Goal: Task Accomplishment & Management: Manage account settings

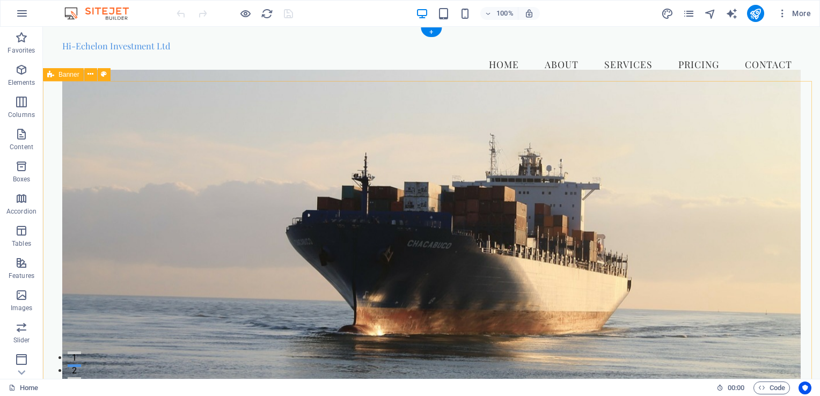
click at [723, 177] on figure at bounding box center [431, 230] width 738 height 321
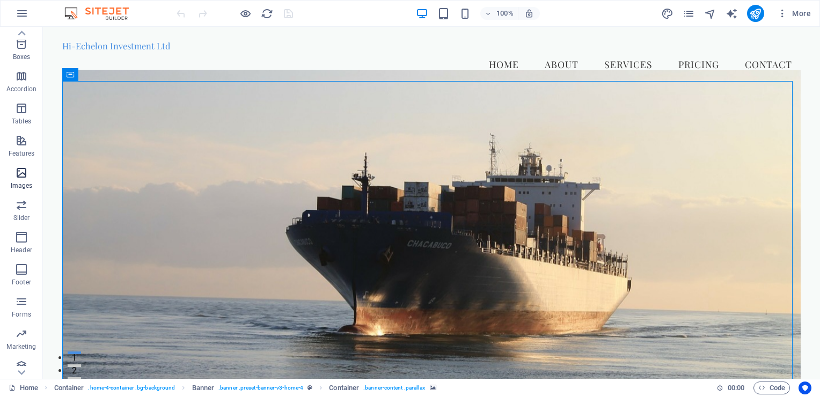
scroll to position [130, 0]
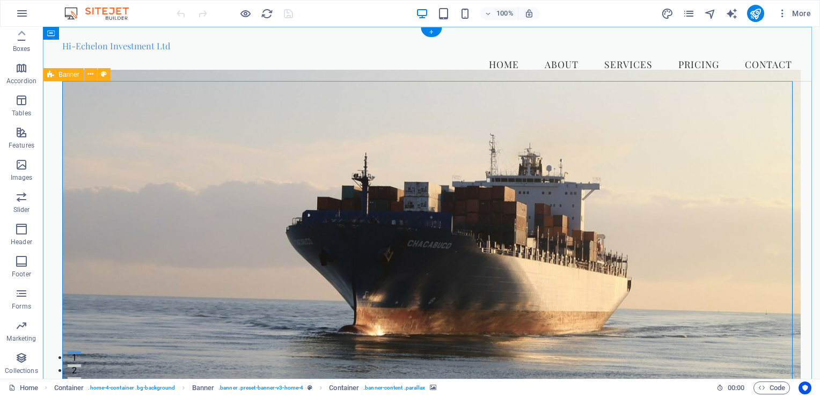
click at [99, 133] on figure at bounding box center [431, 230] width 738 height 321
click at [21, 15] on icon "button" at bounding box center [22, 13] width 13 height 13
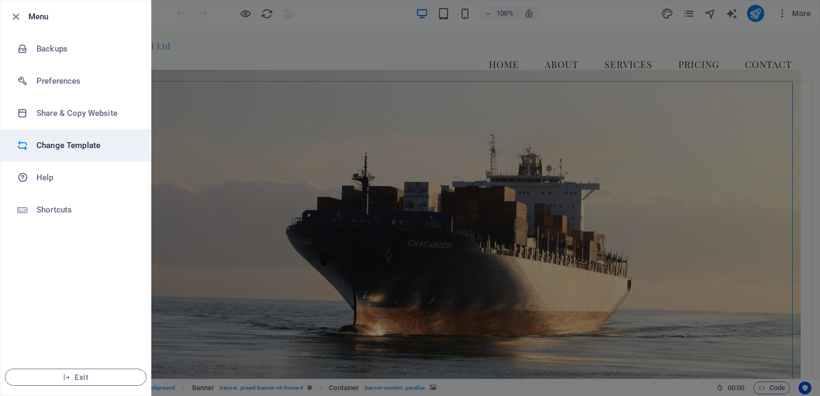
click at [86, 145] on h6 "Change Template" at bounding box center [85, 145] width 99 height 13
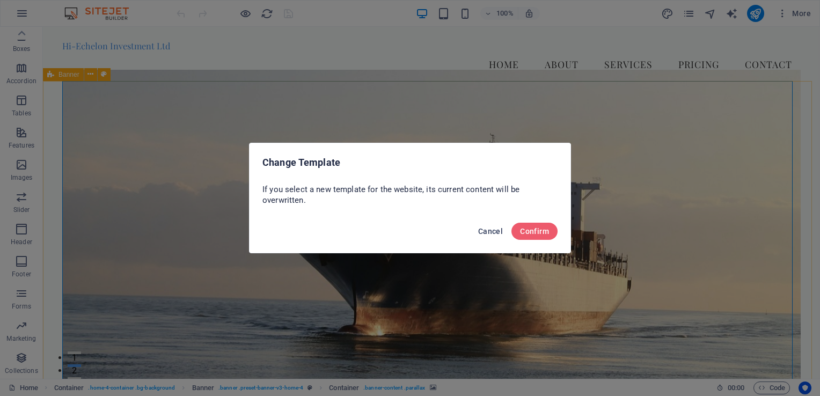
click at [494, 229] on span "Cancel" at bounding box center [490, 231] width 25 height 9
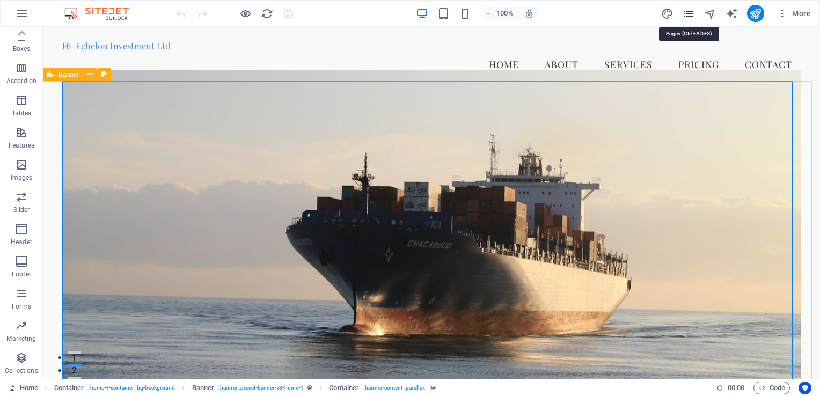
click at [685, 13] on icon "pages" at bounding box center [689, 14] width 12 height 12
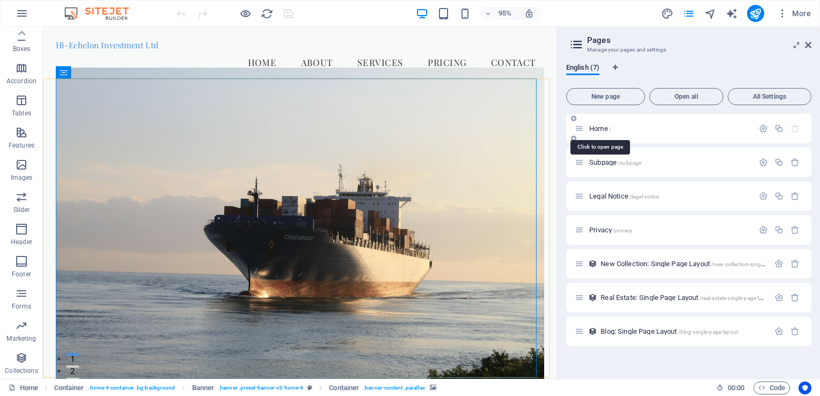
click at [596, 127] on span "Home /" at bounding box center [600, 128] width 22 height 8
click at [605, 162] on span "Subpage /subpage" at bounding box center [615, 162] width 52 height 8
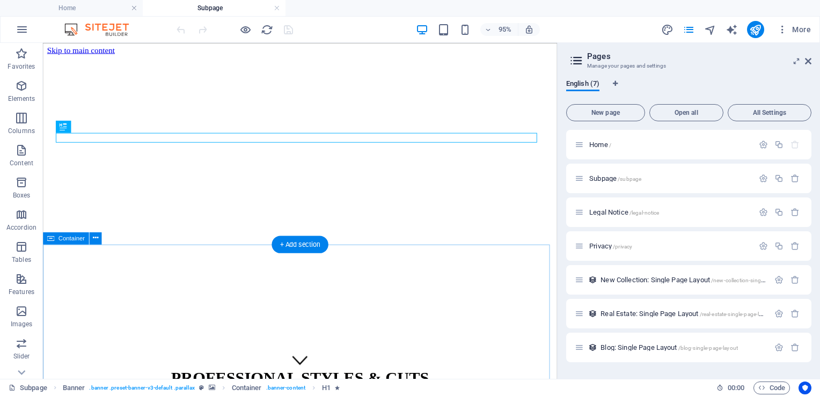
scroll to position [0, 0]
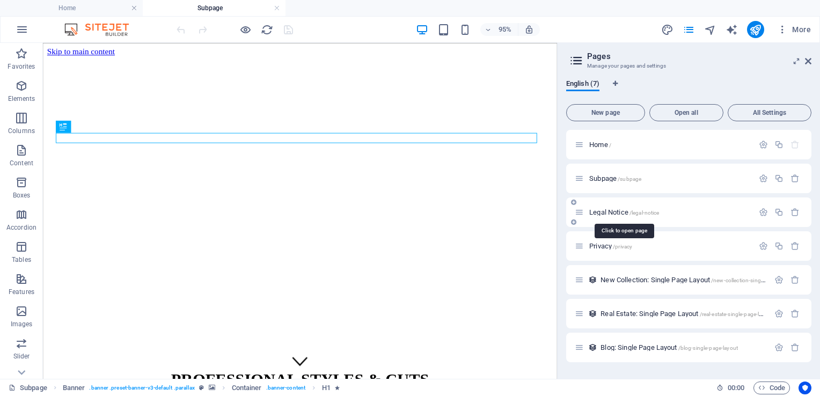
click at [610, 212] on span "Legal Notice /legal-notice" at bounding box center [624, 212] width 70 height 8
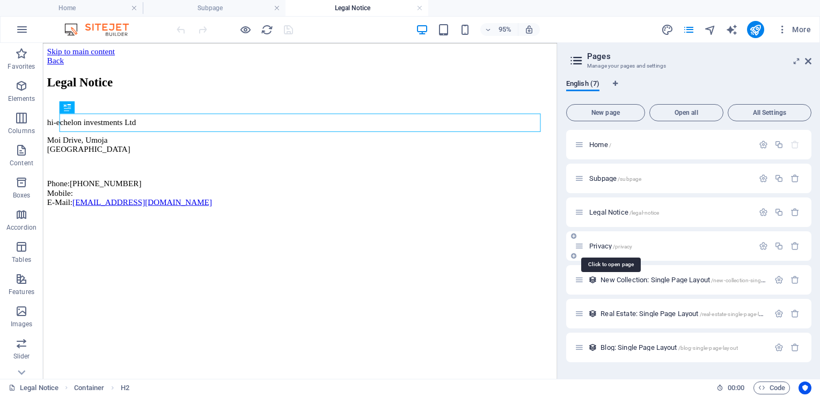
click at [619, 247] on span "/privacy" at bounding box center [622, 247] width 19 height 6
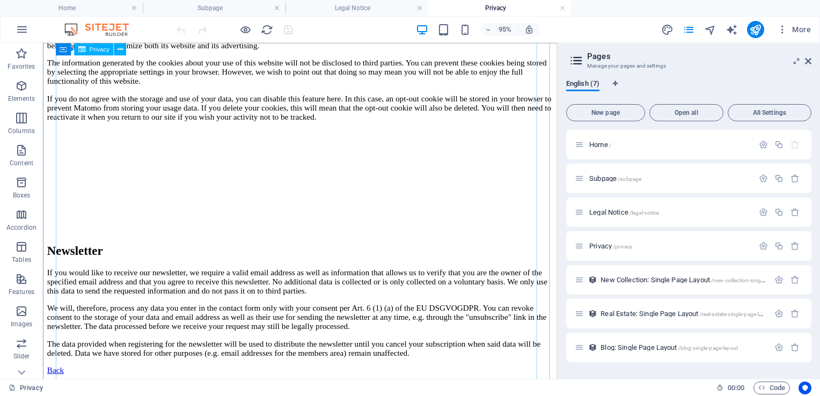
scroll to position [2254, 0]
click at [588, 141] on div "Home /" at bounding box center [669, 144] width 167 height 7
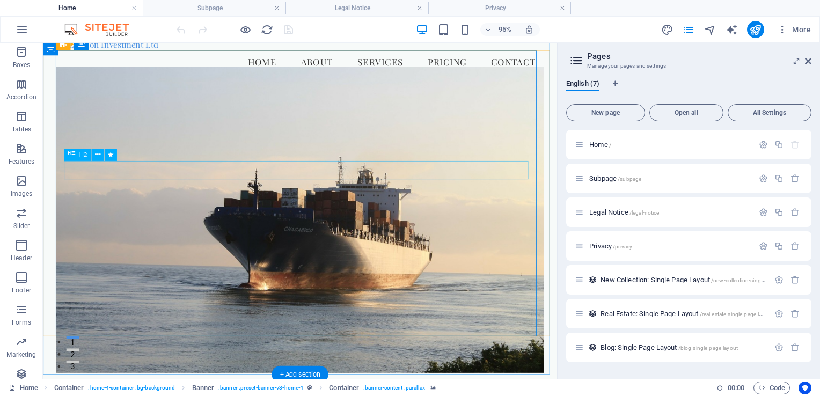
scroll to position [0, 0]
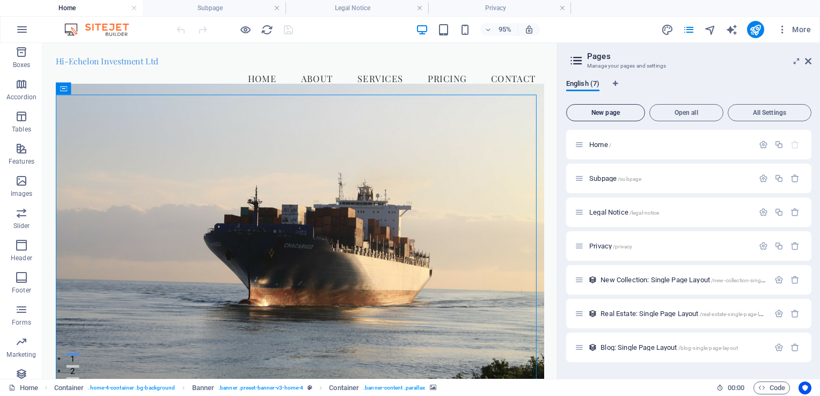
click at [607, 114] on span "New page" at bounding box center [605, 112] width 69 height 6
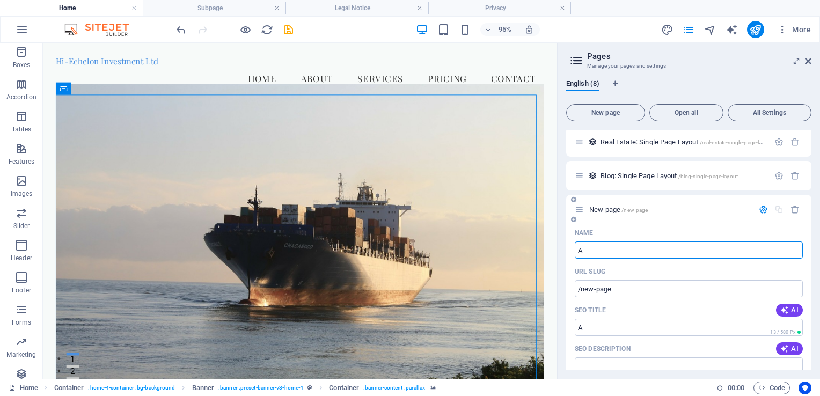
type input "A"
type input "/a"
type input "Ab"
type input "/ab"
type input "About"
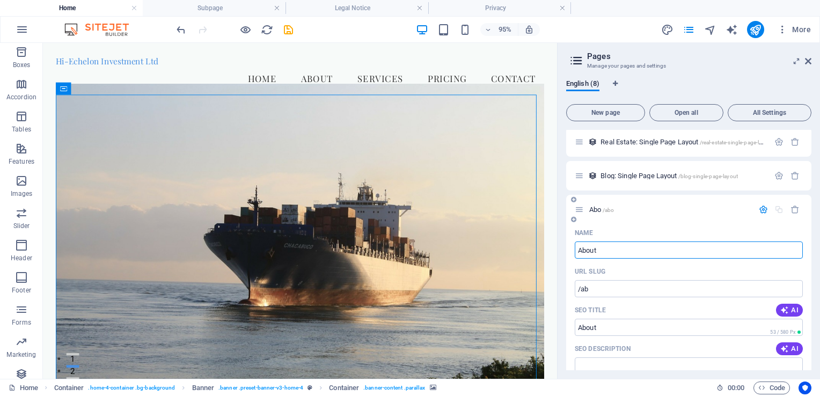
type input "/abo"
type input "About"
type input "/about"
type input "A"
type input "/a"
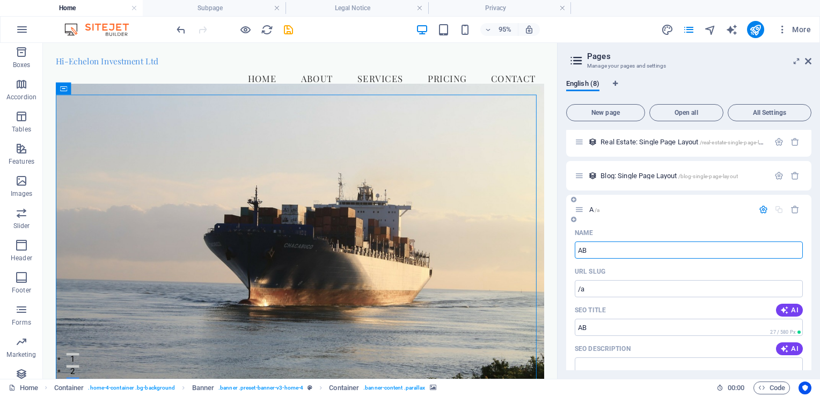
type input "ABO"
type input "/ab"
type input "ABOUT"
type input "/about"
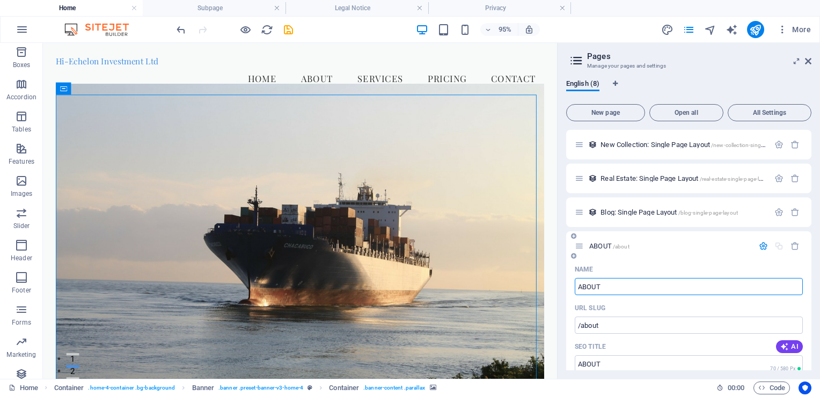
scroll to position [189, 0]
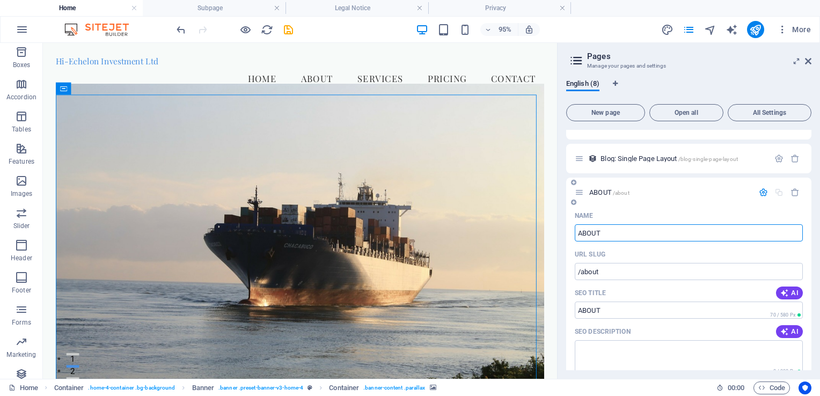
type input "ABOUT"
click at [647, 252] on div "URL SLUG" at bounding box center [689, 254] width 228 height 17
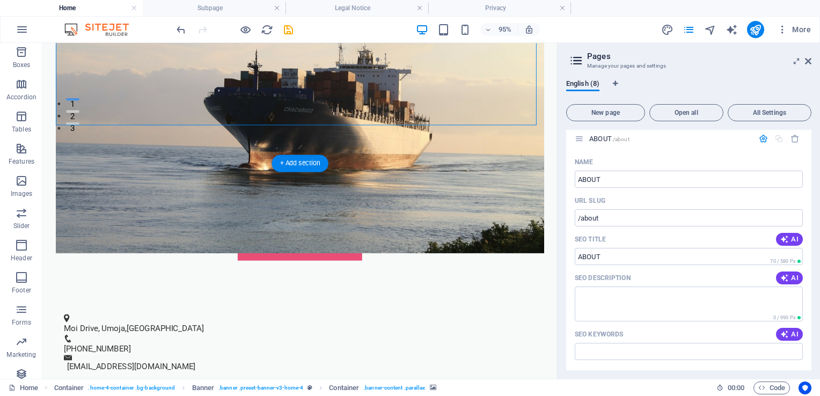
scroll to position [322, 0]
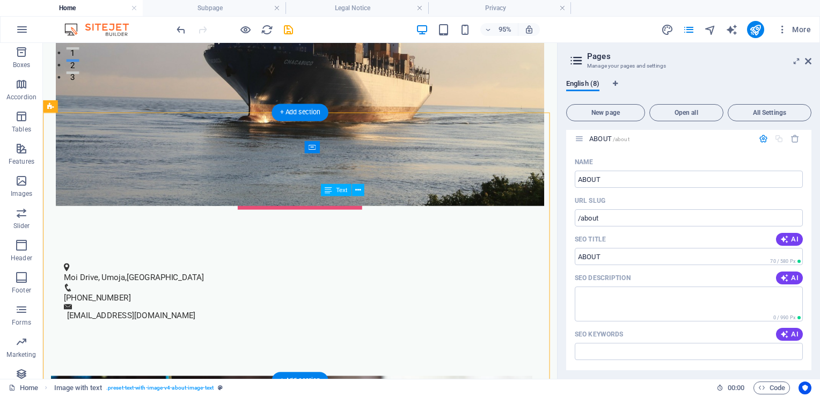
drag, startPoint x: 463, startPoint y: 299, endPoint x: 448, endPoint y: 295, distance: 15.6
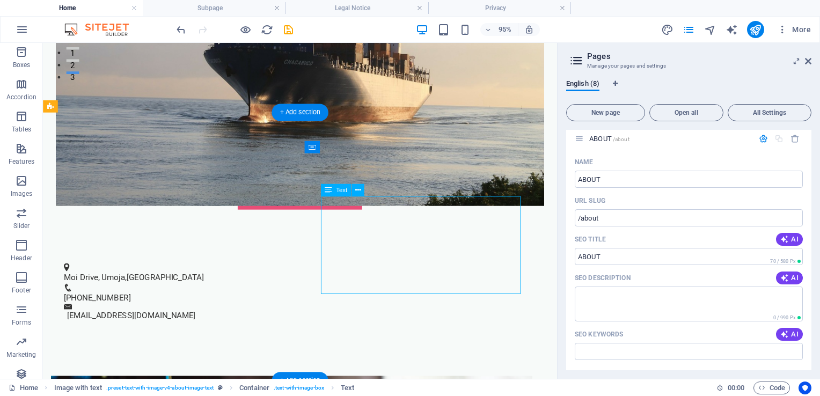
drag, startPoint x: 338, startPoint y: 213, endPoint x: 351, endPoint y: 222, distance: 15.9
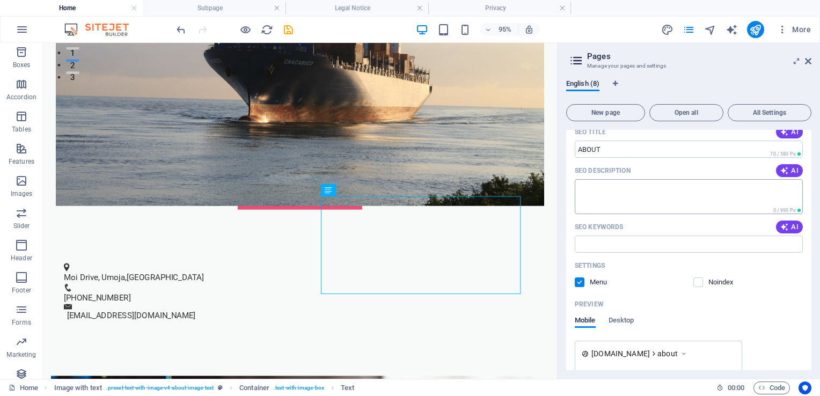
scroll to position [403, 0]
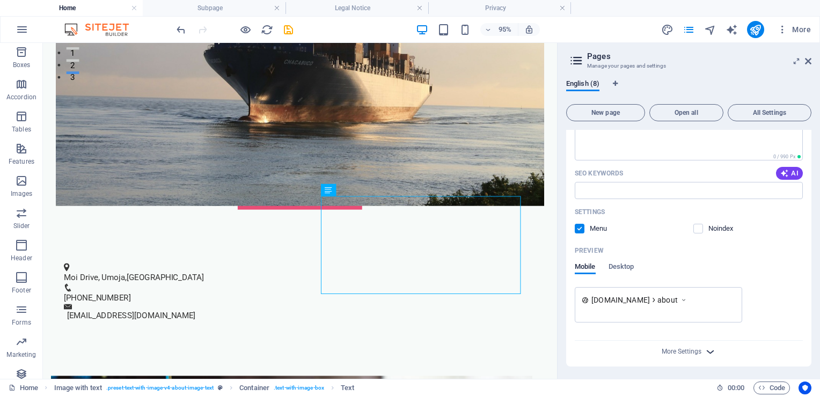
click at [710, 350] on icon "button" at bounding box center [710, 352] width 12 height 12
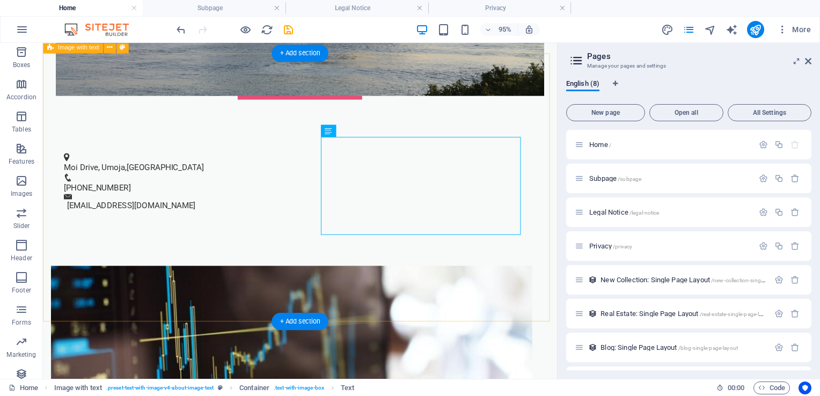
scroll to position [537, 0]
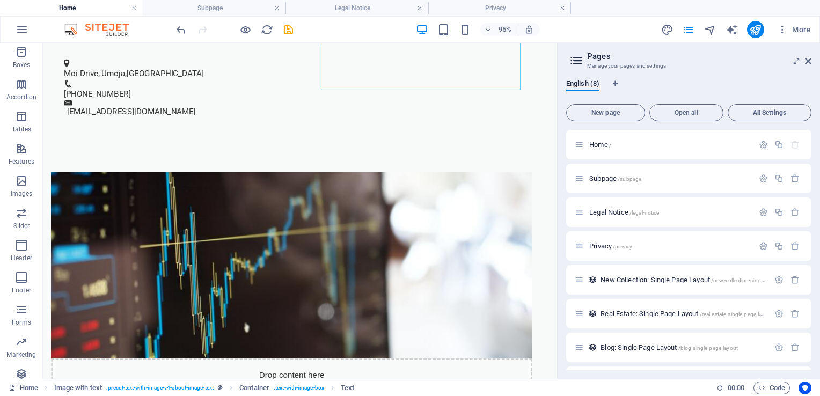
click at [731, 71] on div "English (8) New page Open all All Settings Home / Subpage /subpage Legal Notice…" at bounding box center [688, 225] width 262 height 308
click at [809, 61] on icon at bounding box center [808, 61] width 6 height 9
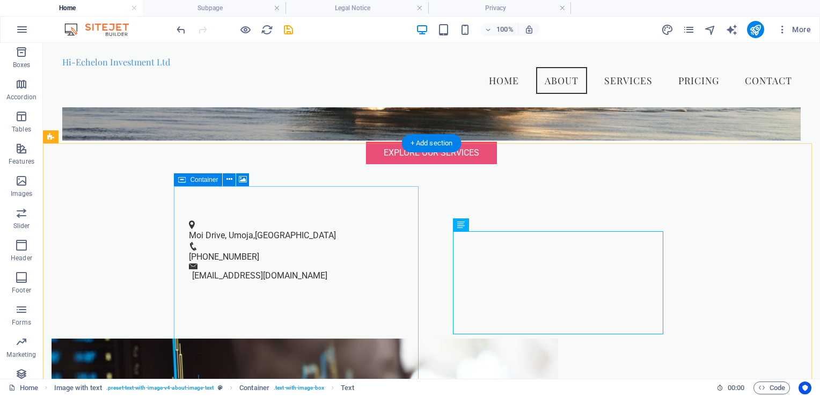
scroll to position [0, 0]
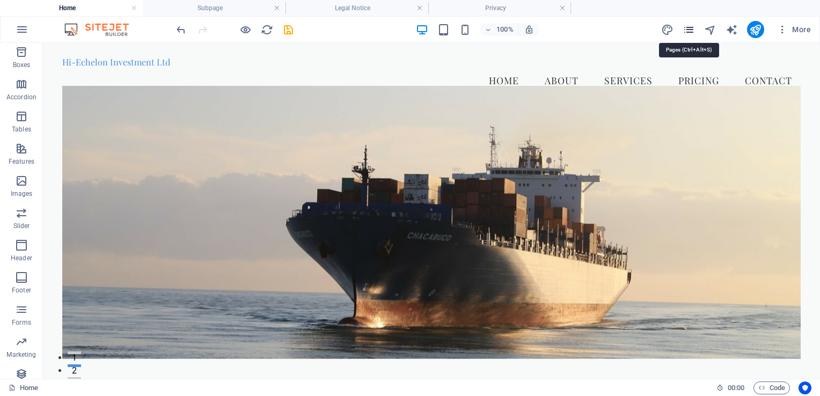
click at [692, 30] on icon "pages" at bounding box center [689, 30] width 12 height 12
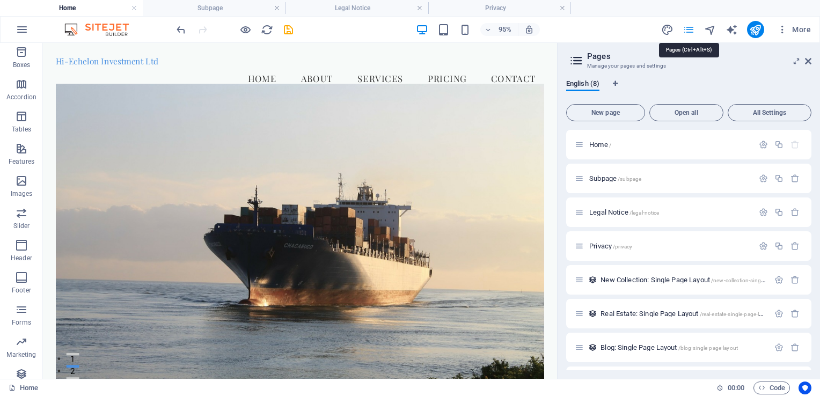
scroll to position [172, 0]
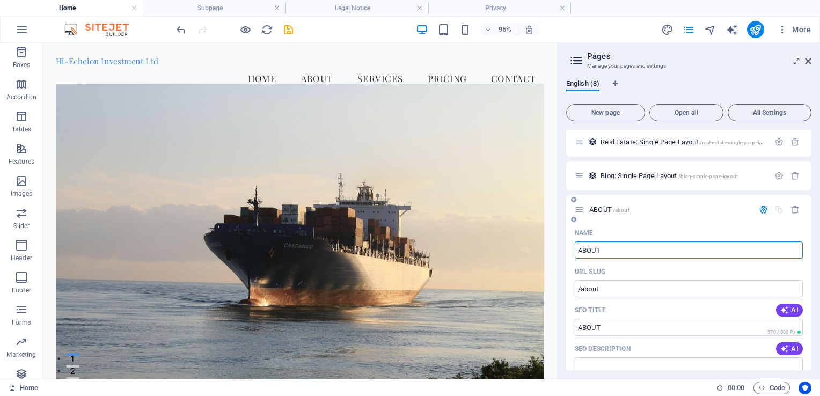
click at [698, 223] on div "ABOUT /about" at bounding box center [688, 210] width 245 height 30
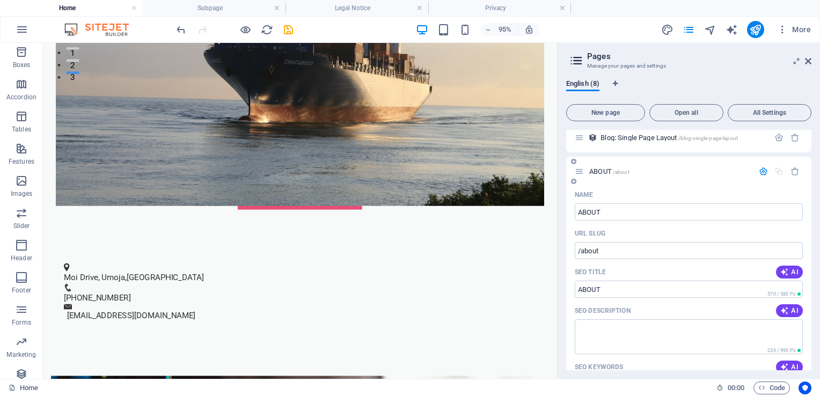
scroll to position [191, 0]
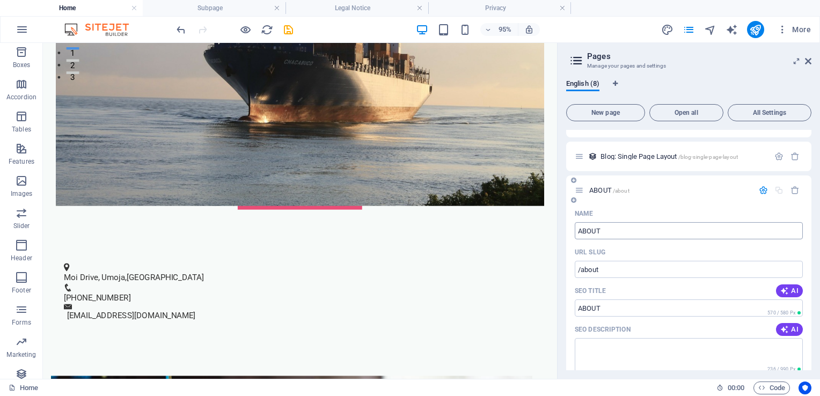
click at [612, 225] on input "ABOUT" at bounding box center [689, 230] width 228 height 17
type input "ABOUT US"
type input "/about-us"
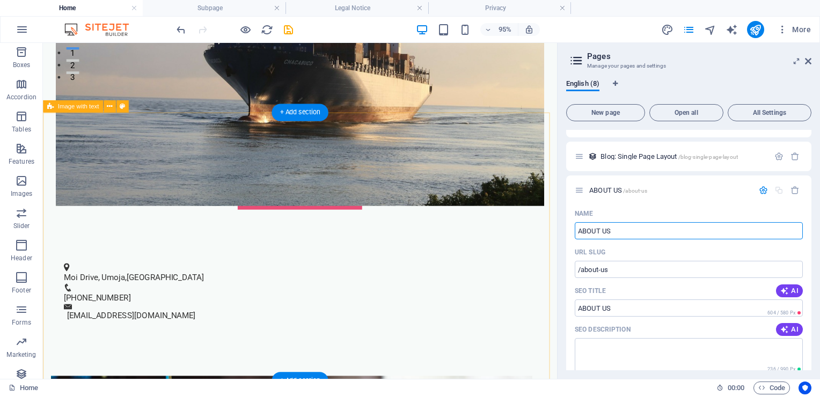
type input "ABOUT US"
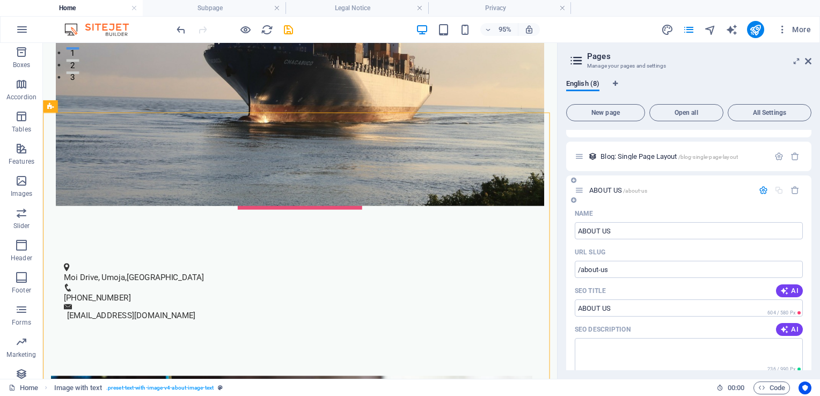
scroll to position [0, 0]
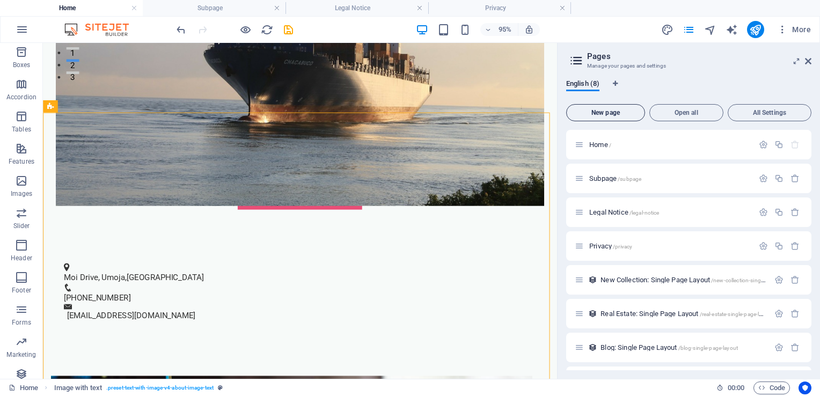
click at [607, 109] on span "New page" at bounding box center [605, 112] width 69 height 6
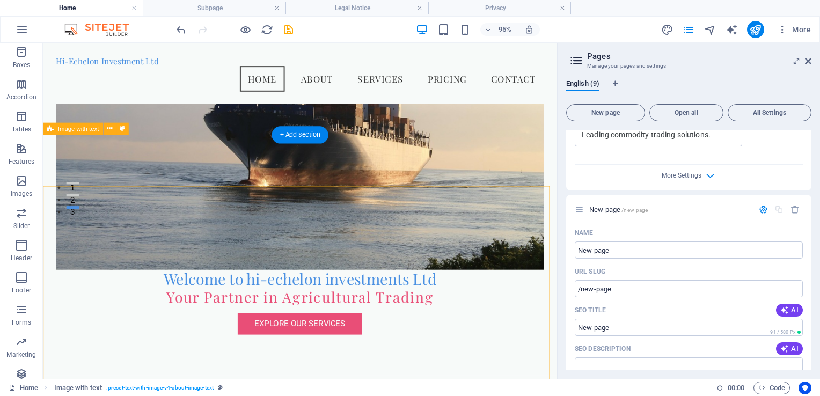
scroll to position [161, 0]
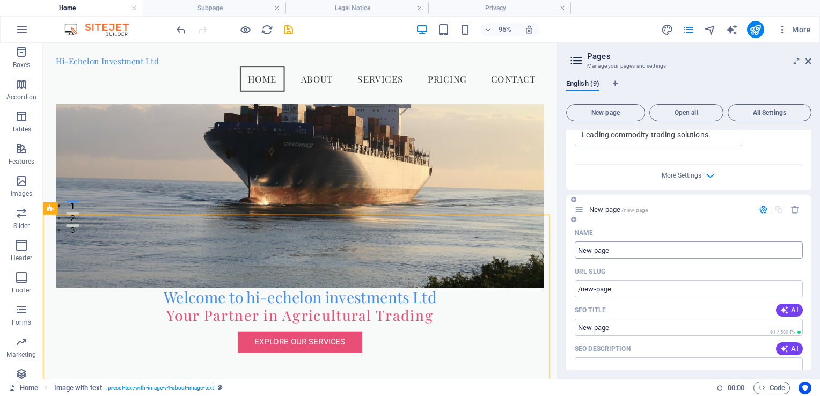
click at [610, 250] on input "New page" at bounding box center [689, 249] width 228 height 17
type input "N"
type input "/new-pag"
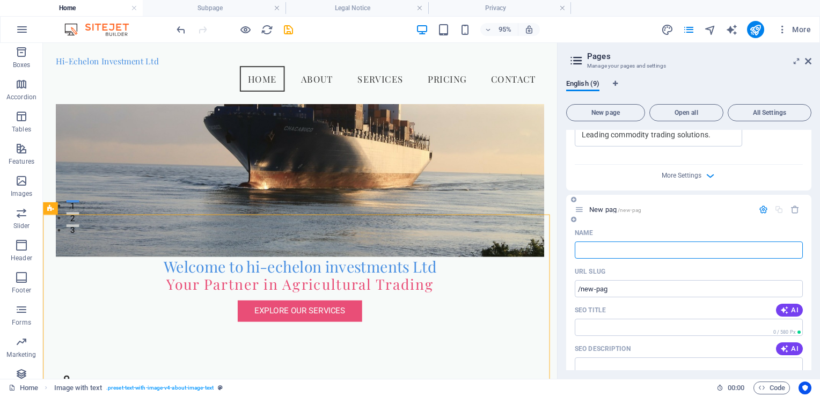
type input "/"
type input "SERVI"
type input "/serv"
type input "SERV"
type input "SERVICES"
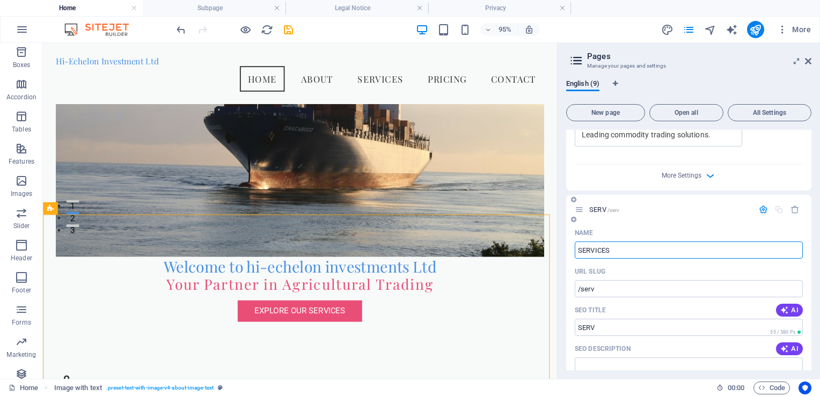
type input "/services"
type input "SERVICES"
click at [691, 211] on p "SERVICES /services" at bounding box center [669, 209] width 161 height 7
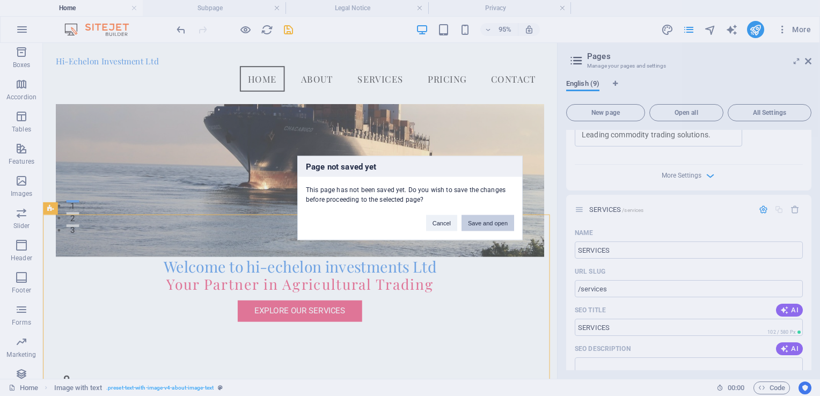
click at [483, 222] on button "Save and open" at bounding box center [487, 223] width 53 height 16
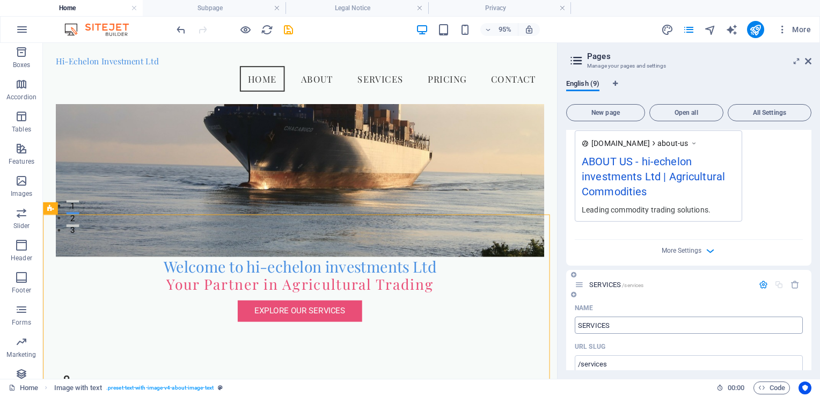
scroll to position [292, 0]
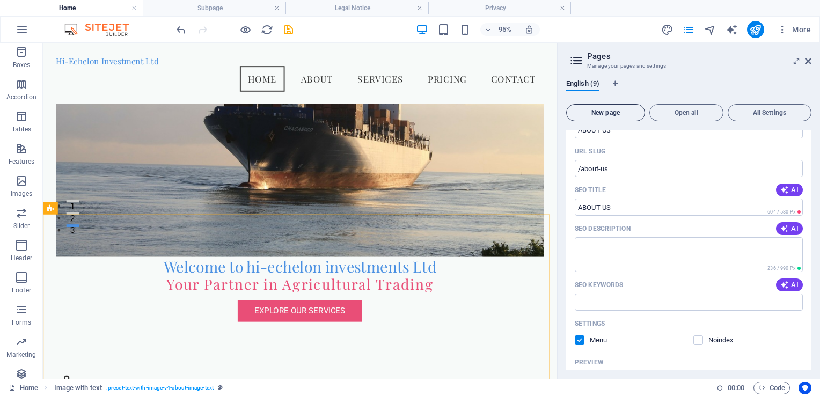
click at [605, 113] on span "New page" at bounding box center [605, 112] width 69 height 6
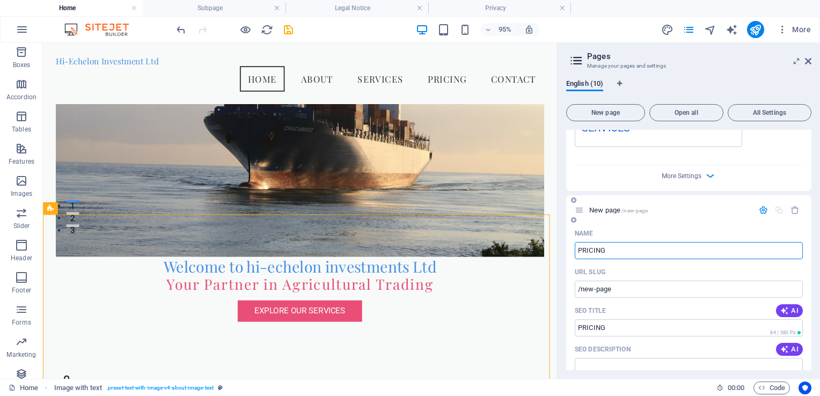
type input "PRICING"
type input "/pricing"
type input "PRICING"
click at [597, 178] on div "More Settings" at bounding box center [689, 173] width 228 height 17
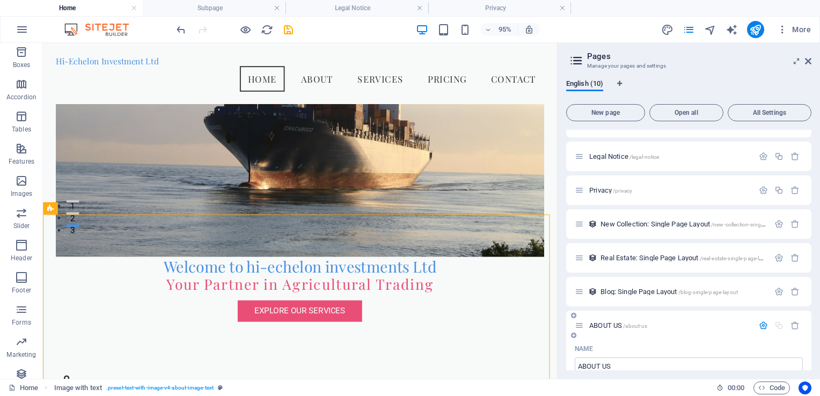
scroll to position [0, 0]
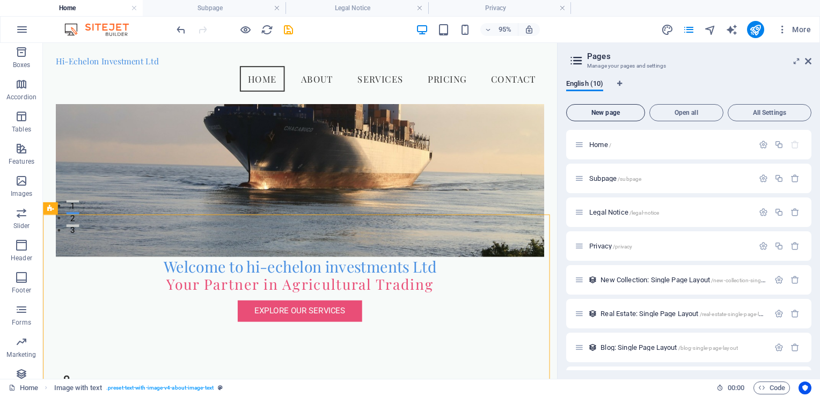
click at [612, 109] on span "New page" at bounding box center [605, 112] width 69 height 6
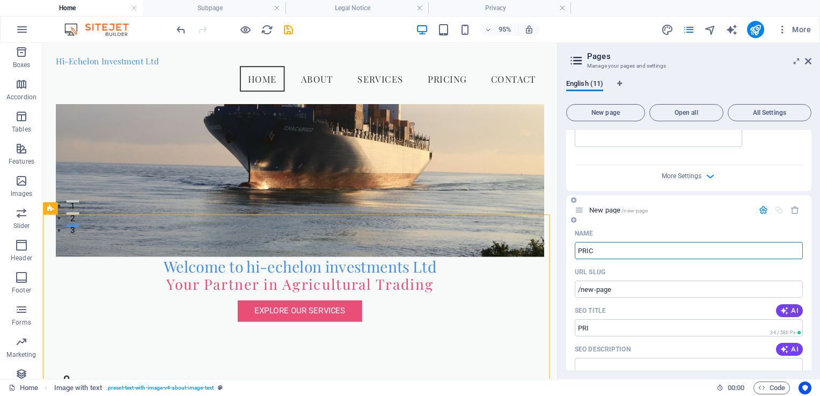
type input "PRICI"
type input "/pri"
type input "PRICING"
type input "/pricing-11"
type input "PRICING"
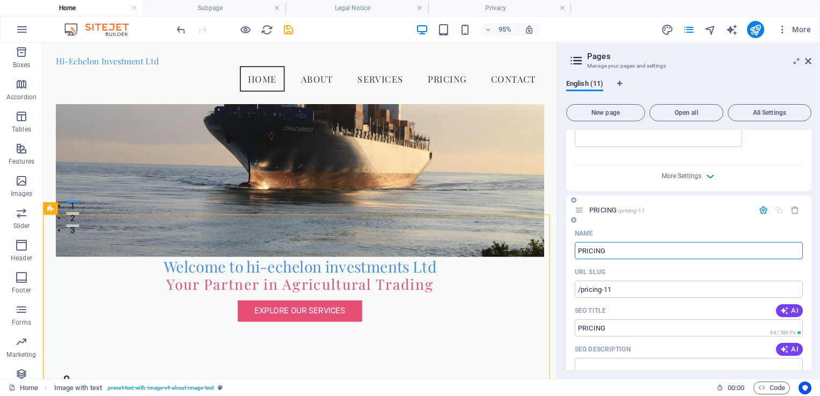
click at [706, 211] on p "PRICING /pricing-11" at bounding box center [669, 210] width 161 height 7
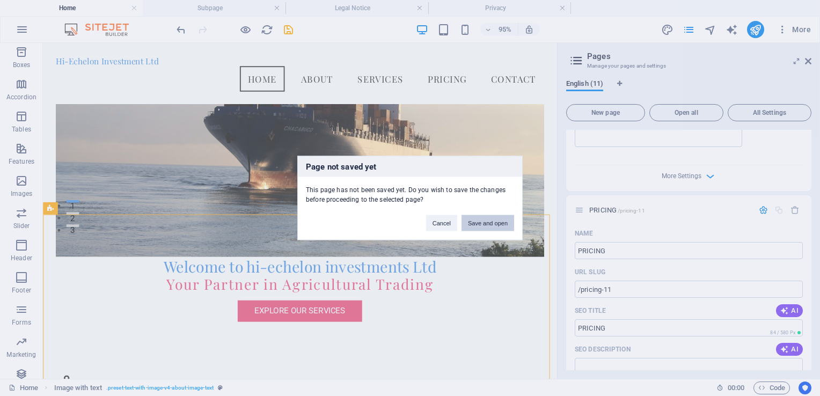
click at [491, 221] on button "Save and open" at bounding box center [487, 223] width 53 height 16
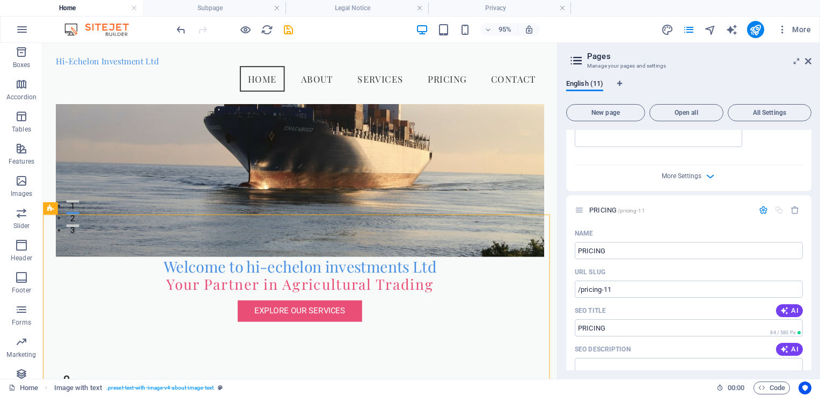
click at [702, 75] on div "English (11) New page Open all All Settings Home / Subpage /subpage Legal Notic…" at bounding box center [688, 225] width 262 height 308
click at [807, 62] on icon at bounding box center [808, 61] width 6 height 9
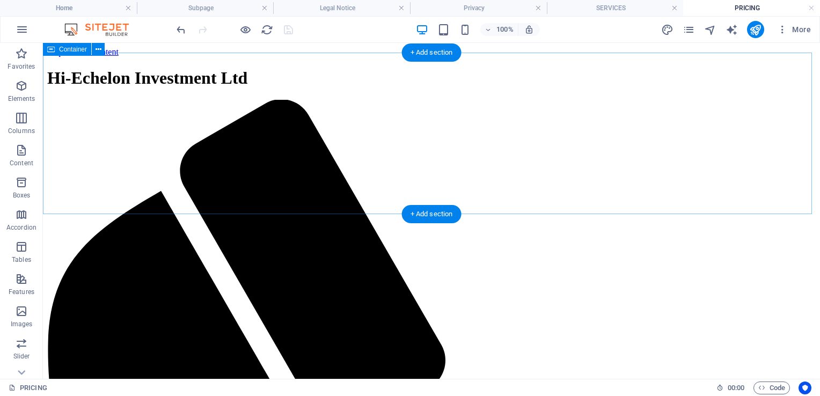
scroll to position [0, 0]
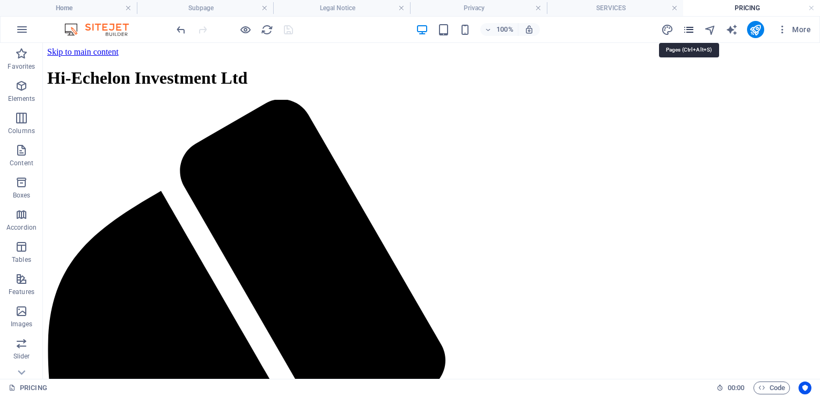
click at [691, 29] on icon "pages" at bounding box center [689, 30] width 12 height 12
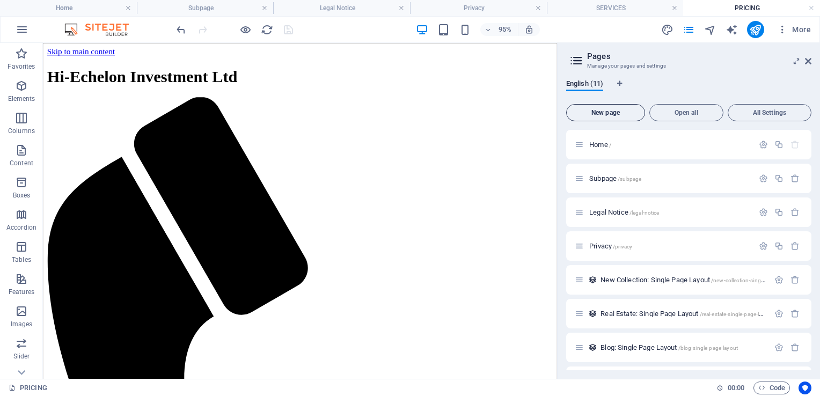
click at [595, 113] on span "New page" at bounding box center [605, 112] width 69 height 6
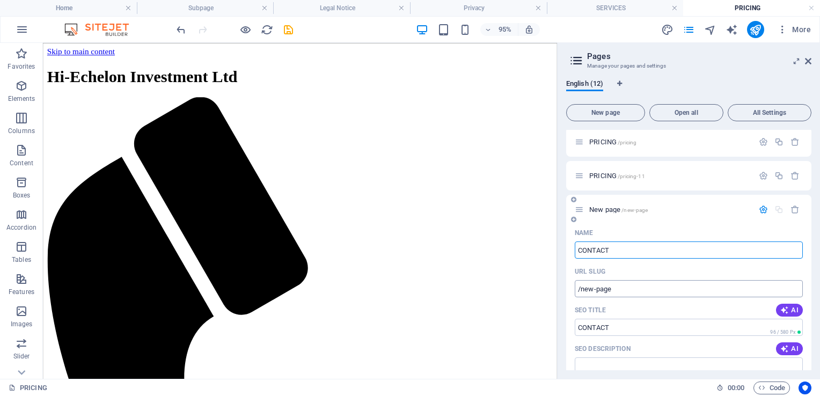
type input "CONTACT"
type input "/contact"
type input "CONTACT"
click at [687, 223] on div "CONTACT /contact" at bounding box center [688, 210] width 245 height 30
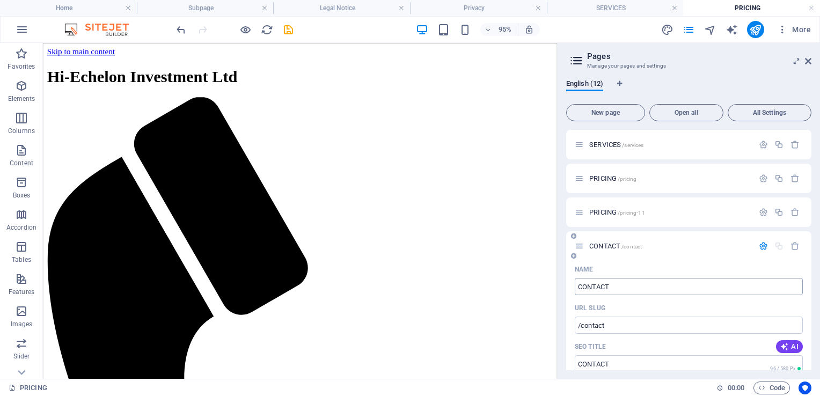
scroll to position [2, 0]
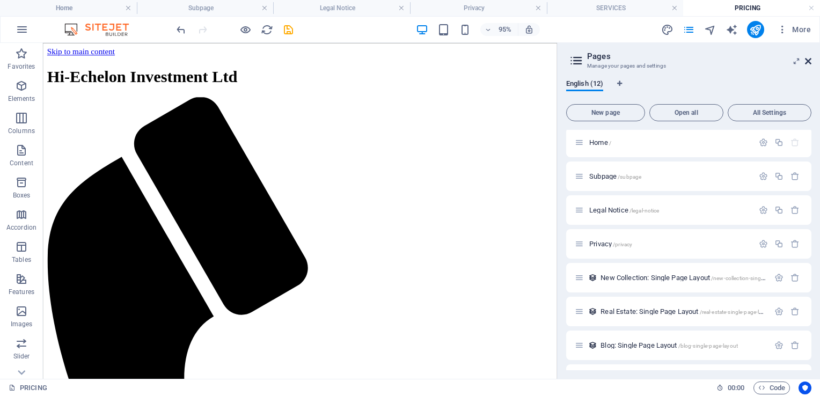
click at [809, 59] on icon at bounding box center [808, 61] width 6 height 9
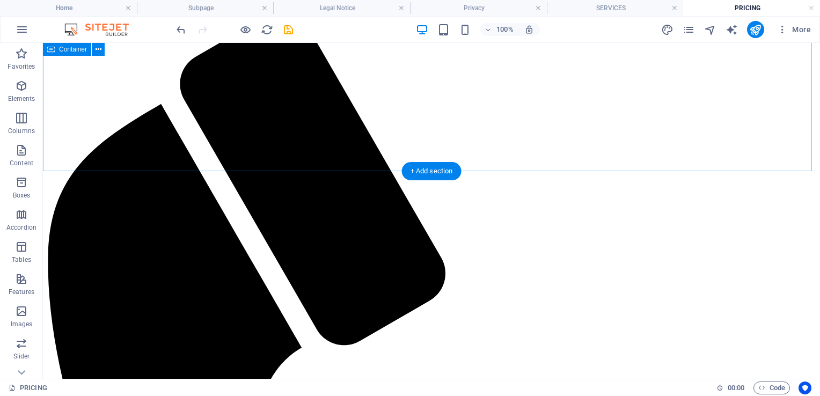
scroll to position [0, 0]
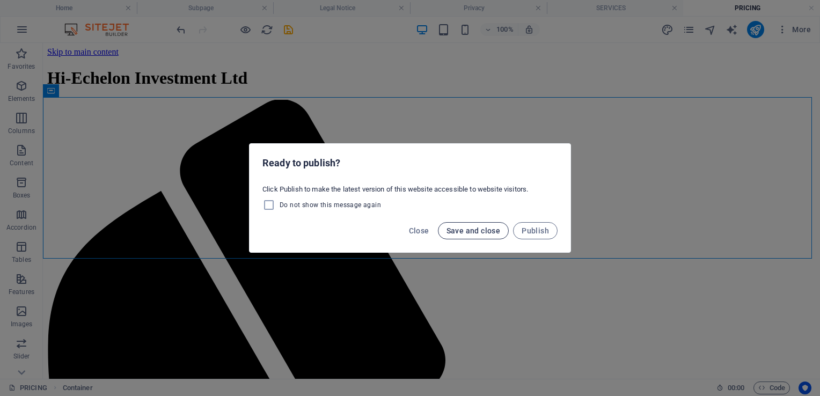
click at [480, 229] on span "Save and close" at bounding box center [473, 230] width 54 height 9
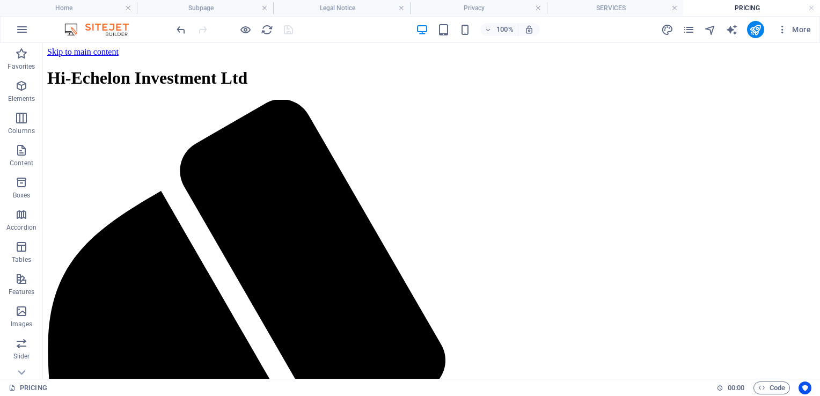
drag, startPoint x: 856, startPoint y: 43, endPoint x: 322, endPoint y: 91, distance: 536.6
